Goal: Information Seeking & Learning: Learn about a topic

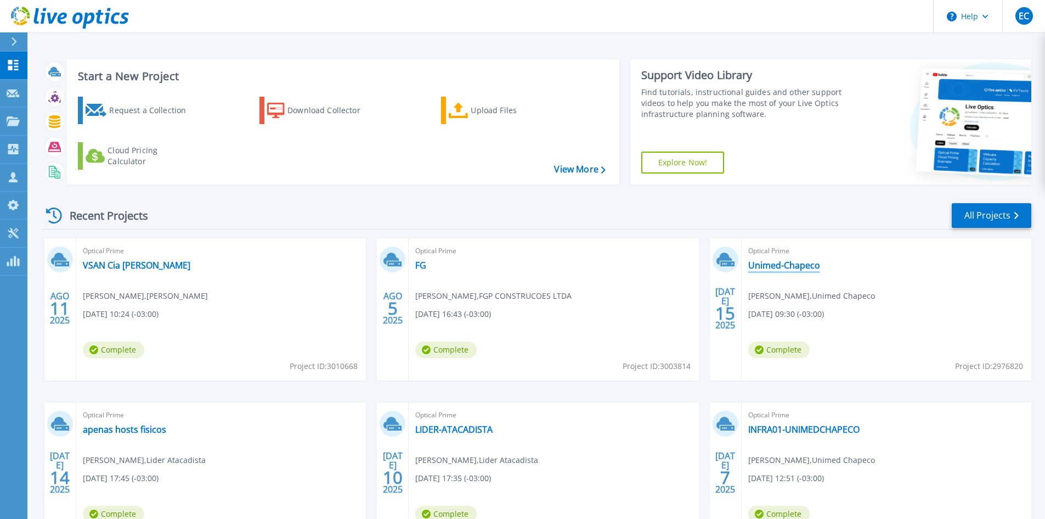
click at [764, 262] on link "Unimed-Chapeco" at bounding box center [784, 265] width 72 height 11
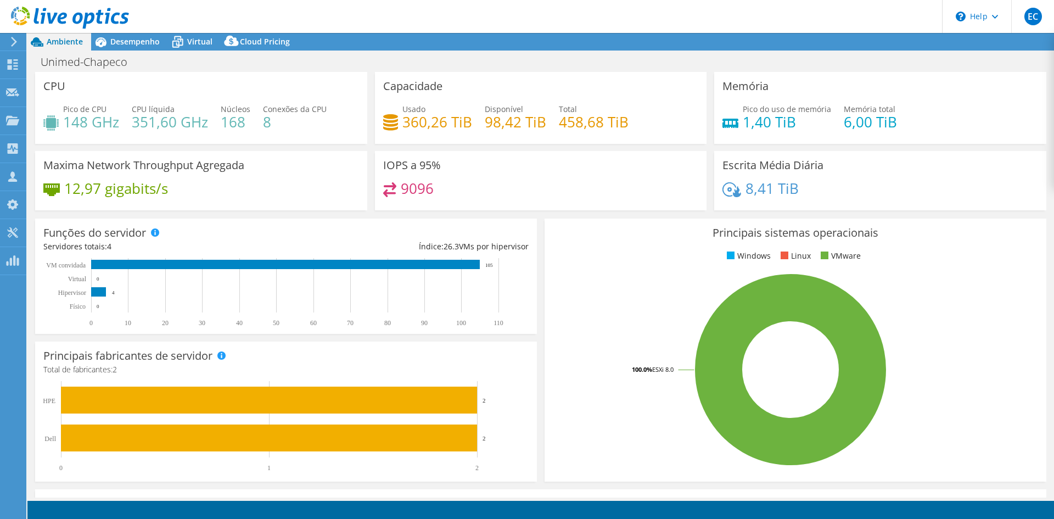
select select "USD"
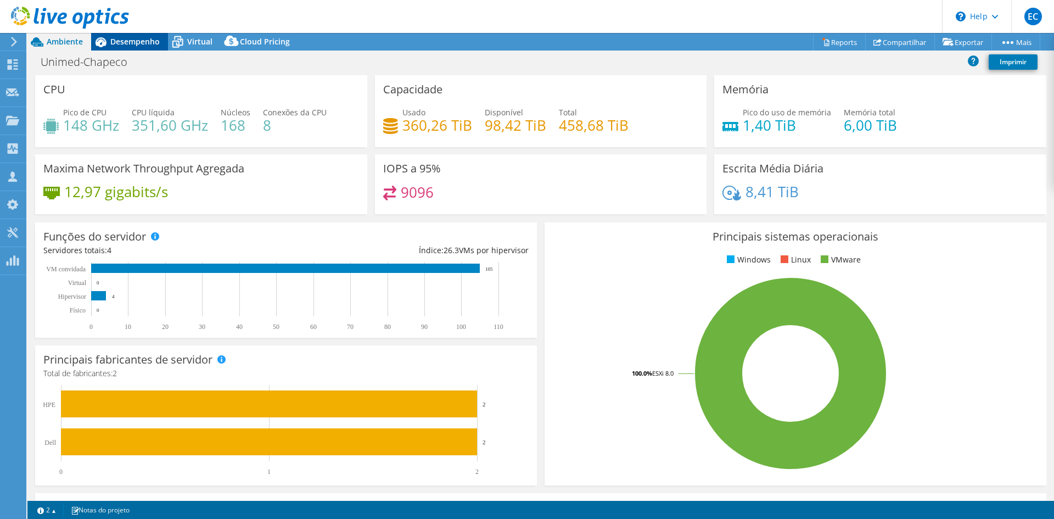
click at [104, 40] on icon at bounding box center [100, 42] width 11 height 10
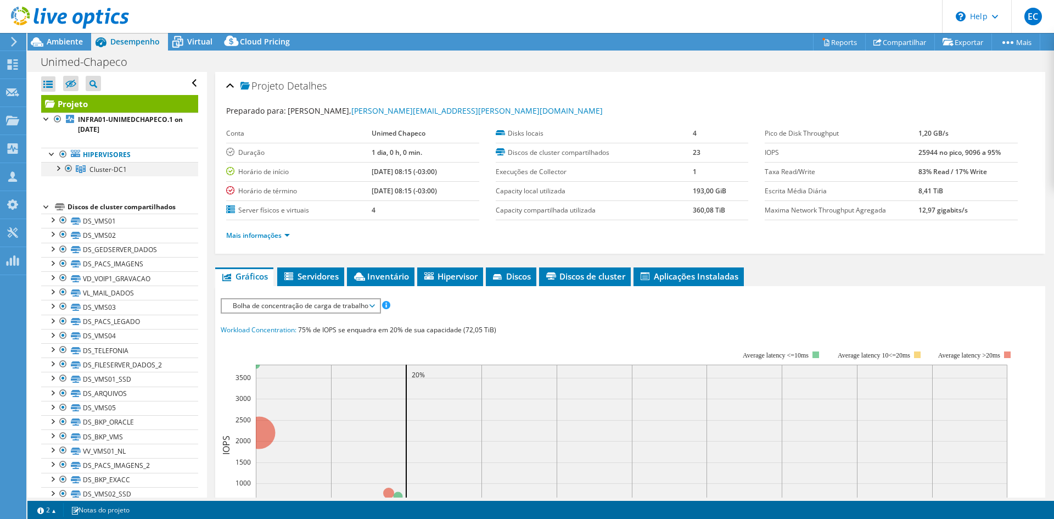
click at [55, 170] on div at bounding box center [57, 167] width 11 height 11
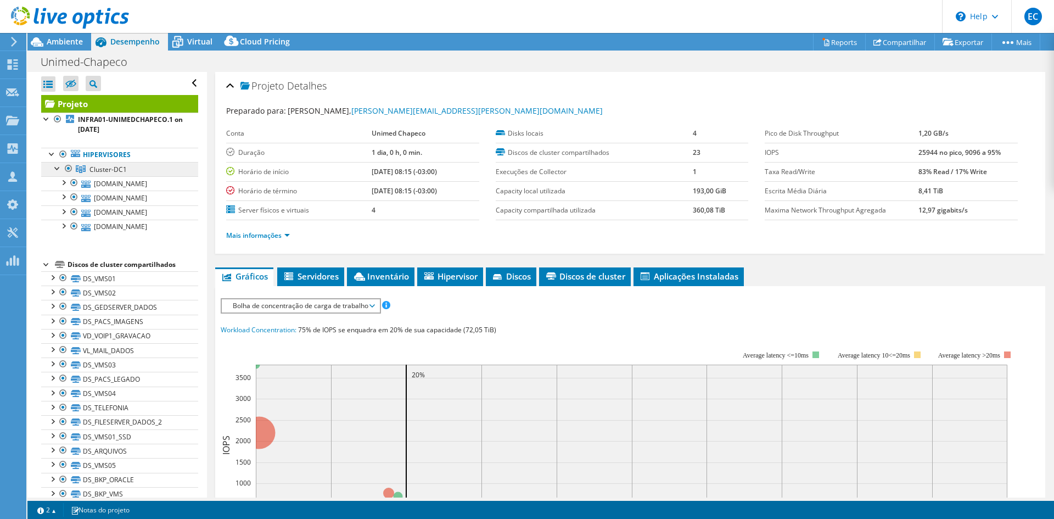
click at [121, 173] on link "Cluster-DC1" at bounding box center [119, 169] width 157 height 14
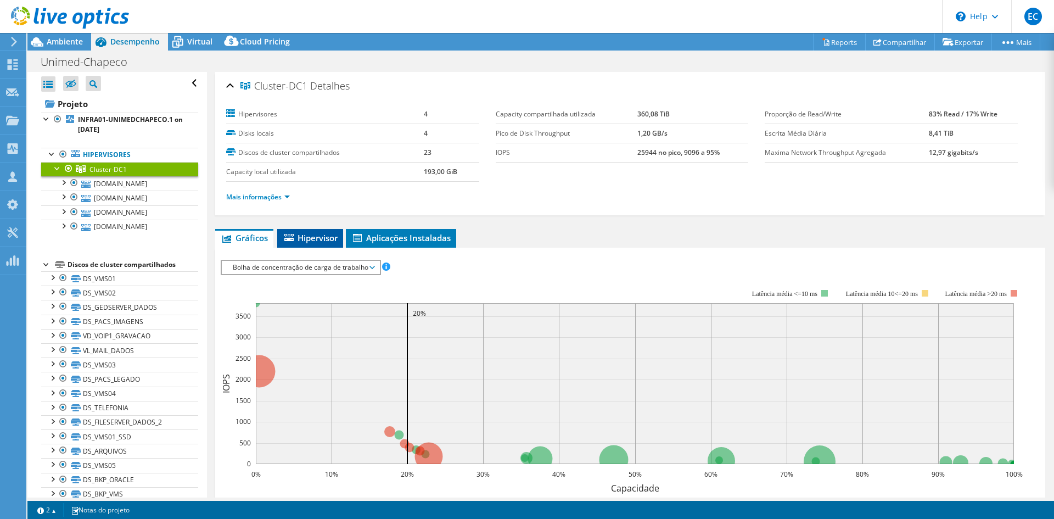
click at [309, 241] on span "Hipervisor" at bounding box center [310, 237] width 55 height 11
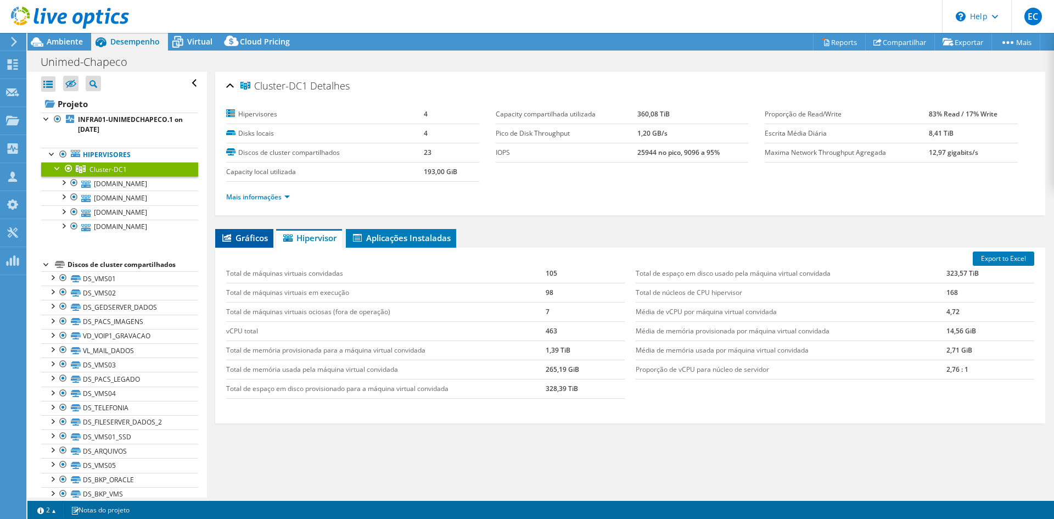
click at [254, 233] on span "Gráficos" at bounding box center [244, 237] width 47 height 11
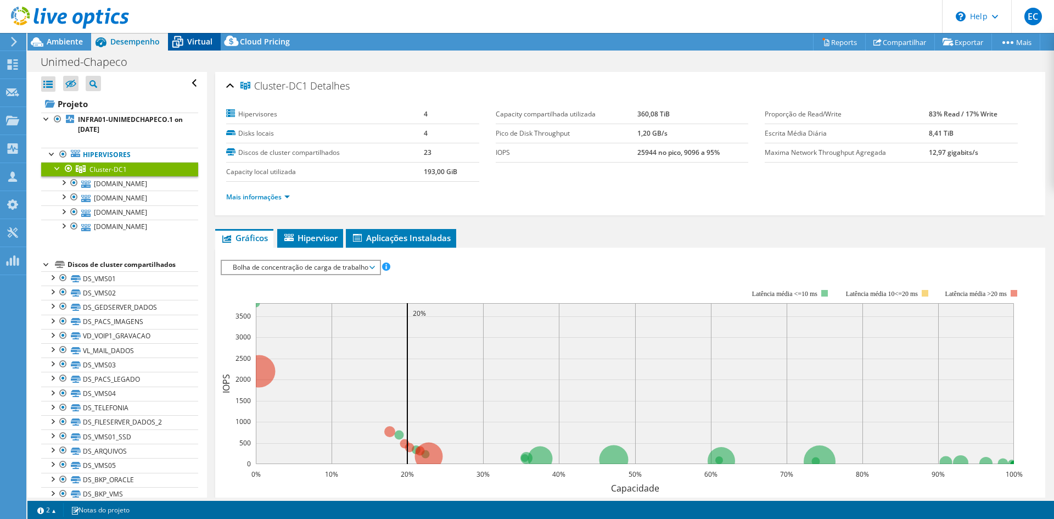
click at [182, 37] on icon at bounding box center [177, 41] width 19 height 19
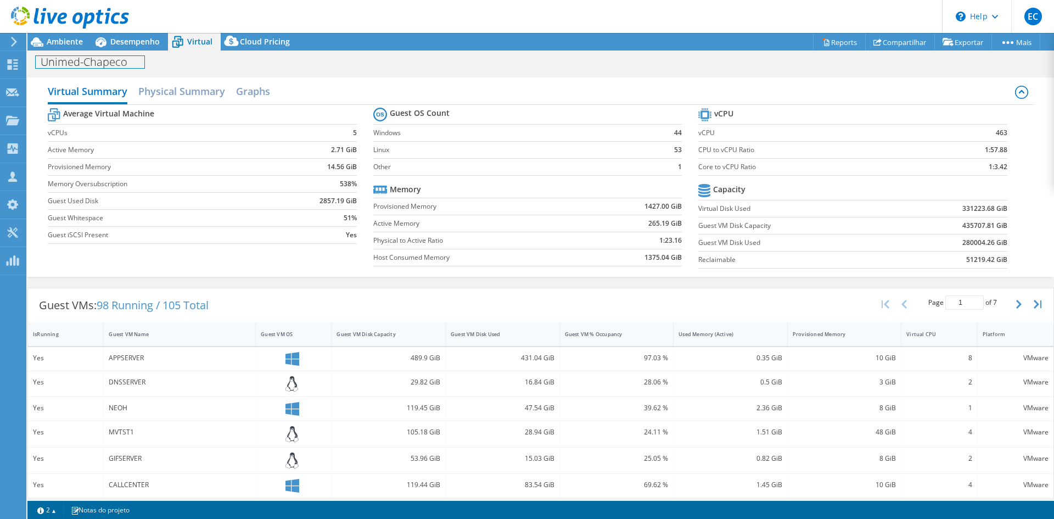
click at [142, 51] on div "Unimed-Chapeco Imprimir" at bounding box center [540, 60] width 1026 height 21
click at [142, 46] on span "Desempenho" at bounding box center [134, 41] width 49 height 10
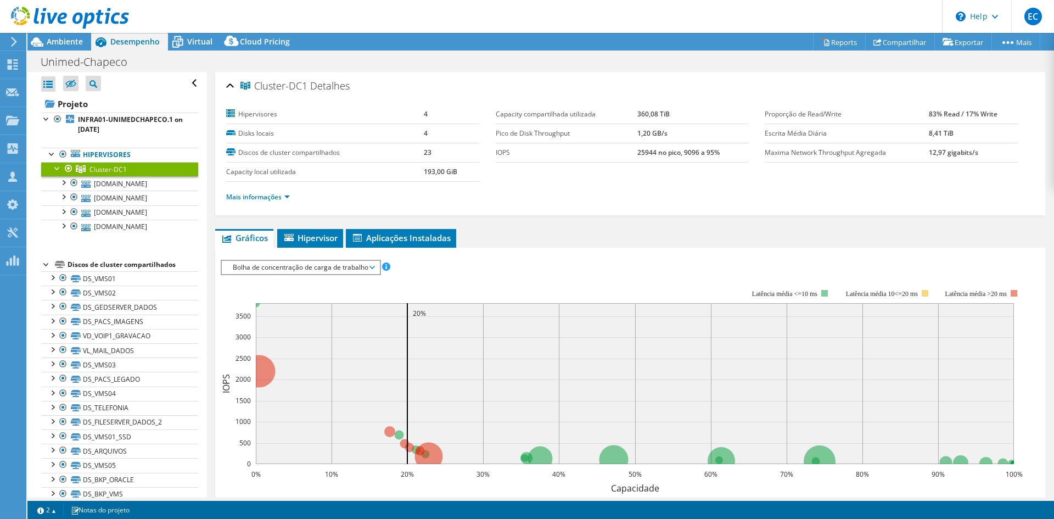
click at [141, 173] on link "Cluster-DC1" at bounding box center [119, 169] width 157 height 14
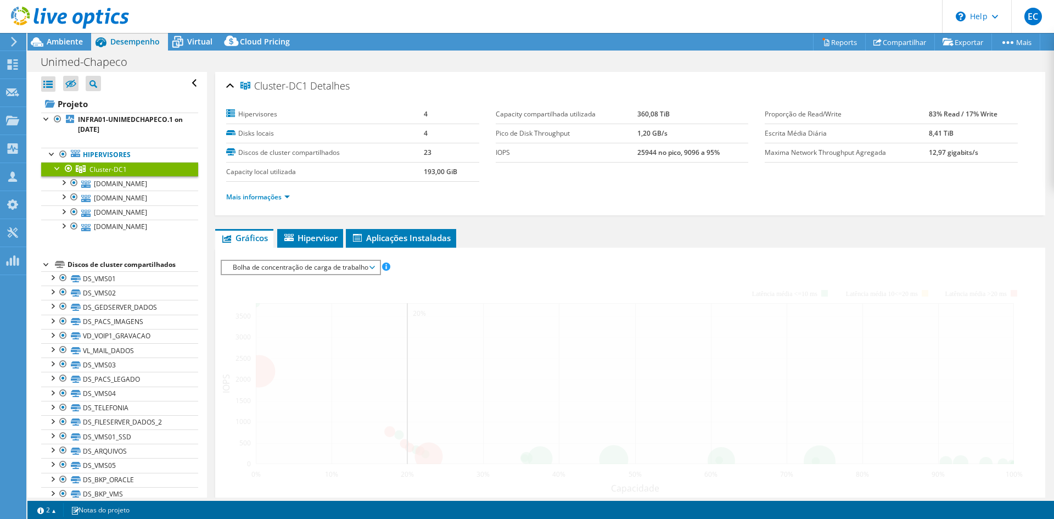
click at [140, 176] on link "Cluster-DC1" at bounding box center [119, 169] width 157 height 14
click at [142, 179] on link "[DOMAIN_NAME]" at bounding box center [119, 183] width 157 height 14
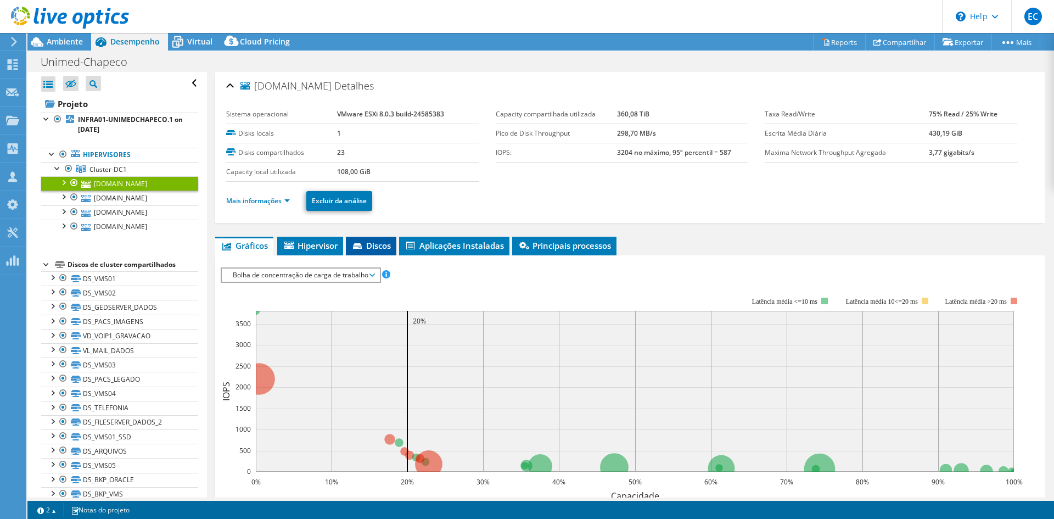
click at [386, 252] on li "Discos" at bounding box center [371, 245] width 50 height 19
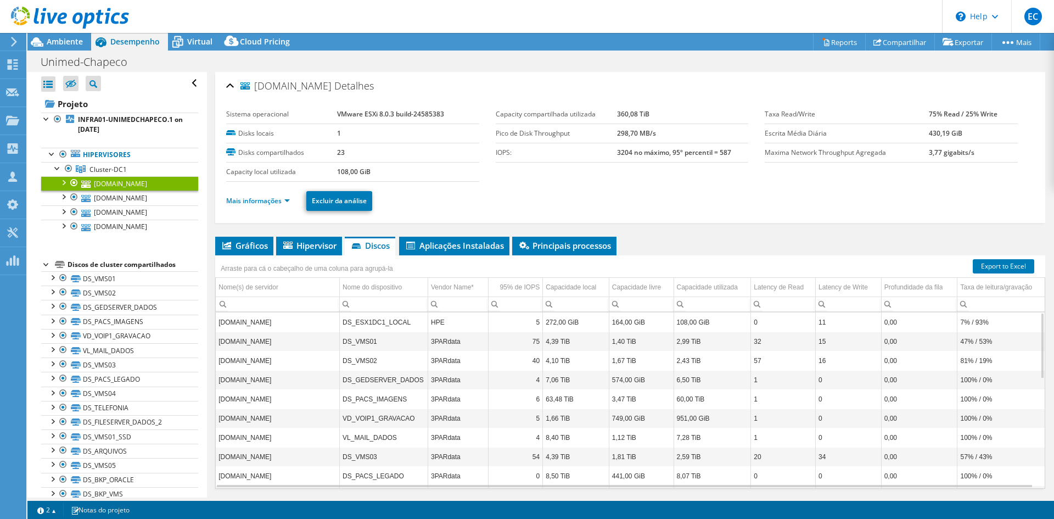
click at [437, 341] on td "3PARdata" at bounding box center [457, 340] width 60 height 19
click at [351, 340] on td "DS_VMS01" at bounding box center [384, 340] width 88 height 19
click at [438, 344] on td "3PARdata" at bounding box center [457, 340] width 60 height 19
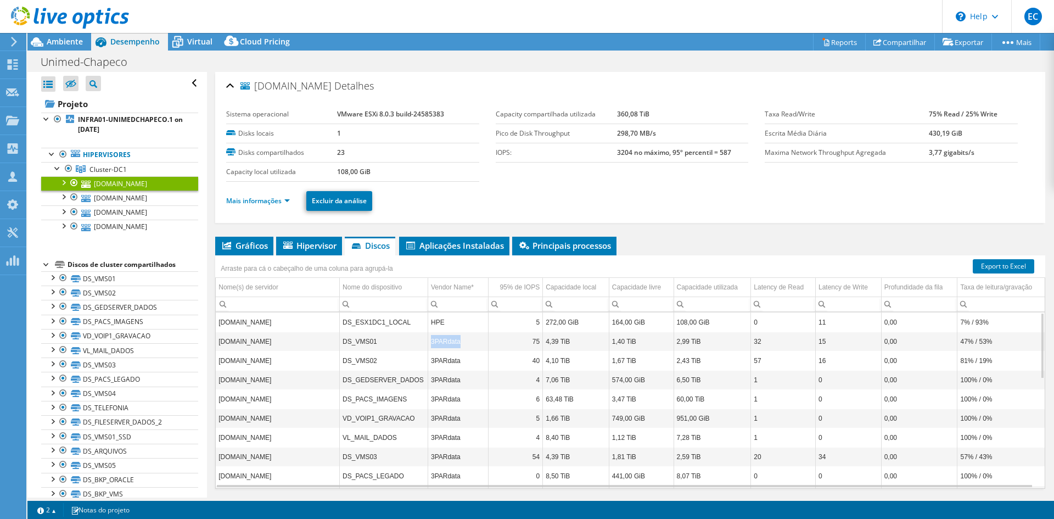
click at [438, 344] on td "3PARdata" at bounding box center [457, 340] width 60 height 19
